Goal: Transaction & Acquisition: Purchase product/service

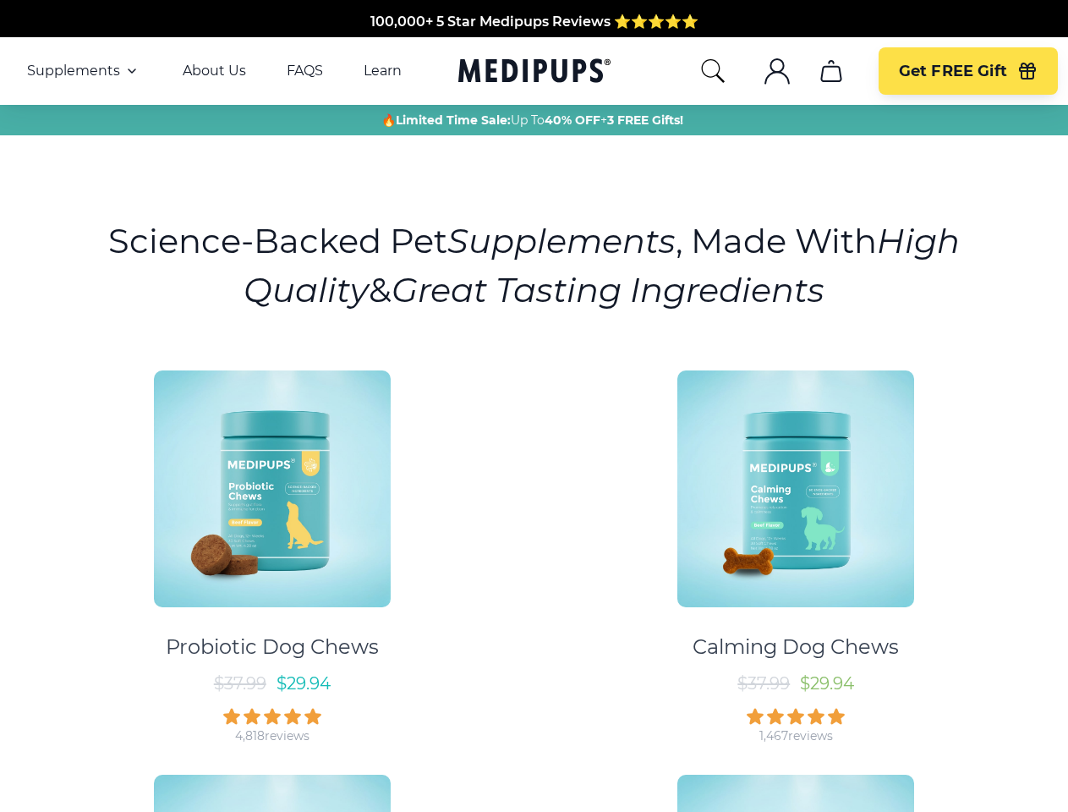
click at [534, 406] on div "Probiotic Dog Chews $ 37.99 $ 29.94 4,818 reviews Calming Dog Chews $ 37.99 $ 2…" at bounding box center [534, 751] width 1048 height 793
click at [84, 71] on span "Supplements" at bounding box center [73, 71] width 93 height 17
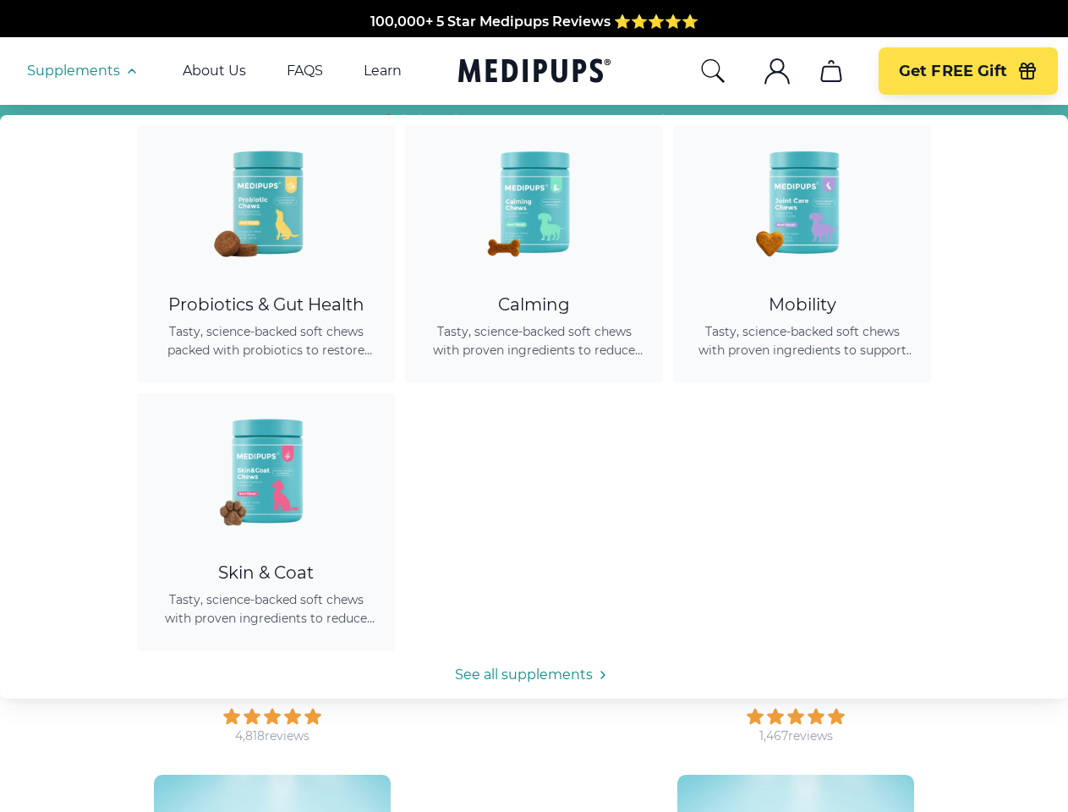
click at [130, 71] on icon "button" at bounding box center [132, 71] width 20 height 20
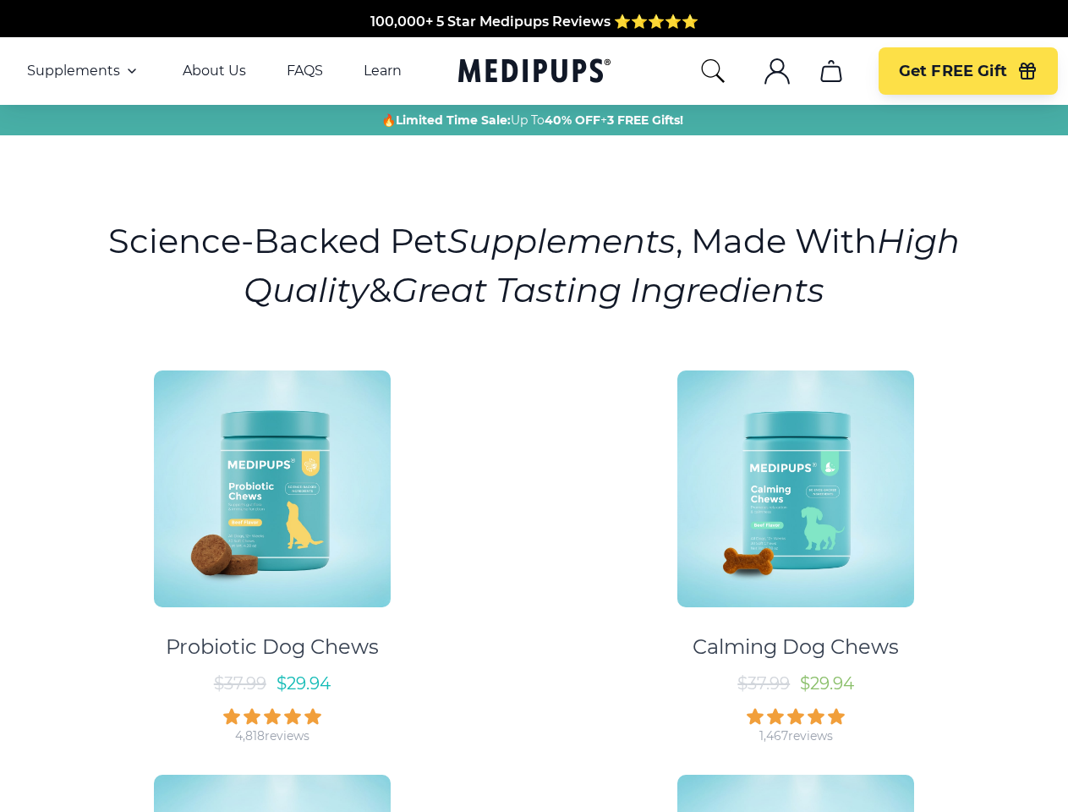
click at [712, 71] on icon "search" at bounding box center [712, 71] width 27 height 27
click at [776, 71] on icon ".cls-1{fill:none;stroke:currentColor;stroke-miterlimit:10;stroke-width:1.5px;}" at bounding box center [777, 71] width 27 height 27
click at [831, 71] on icon "cart" at bounding box center [831, 71] width 27 height 27
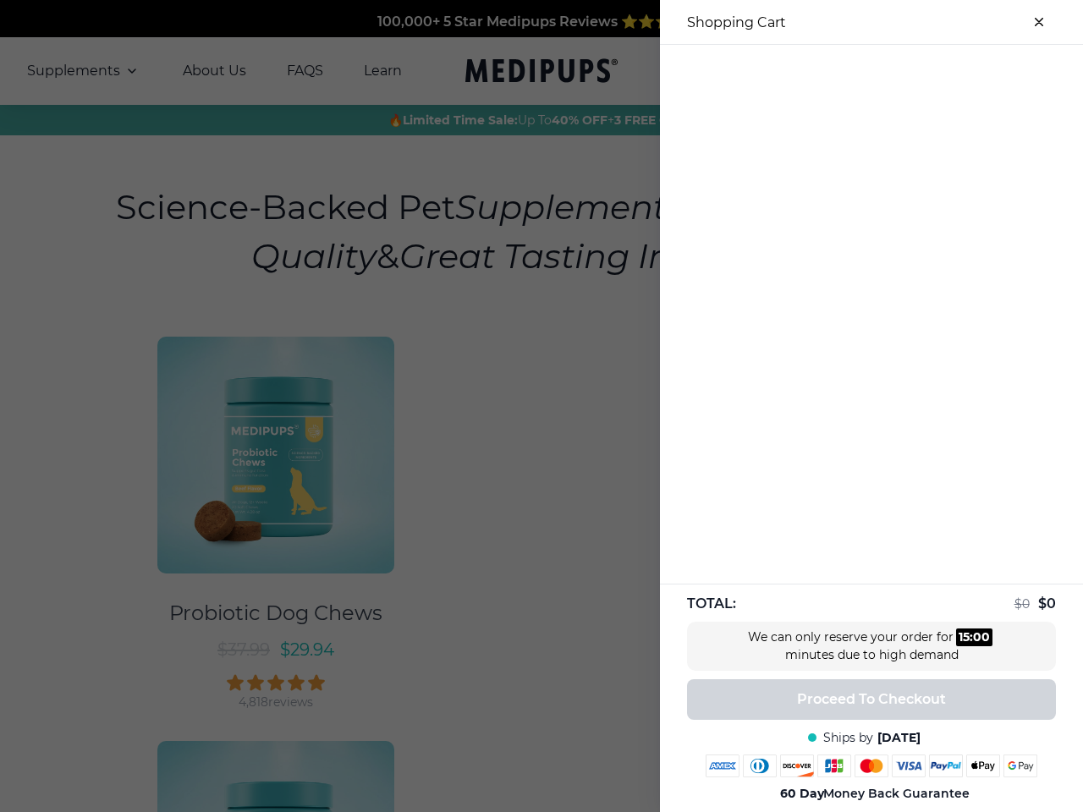
click at [831, 71] on div at bounding box center [871, 59] width 423 height 28
click at [968, 71] on div at bounding box center [871, 59] width 423 height 28
